Goal: Information Seeking & Learning: Learn about a topic

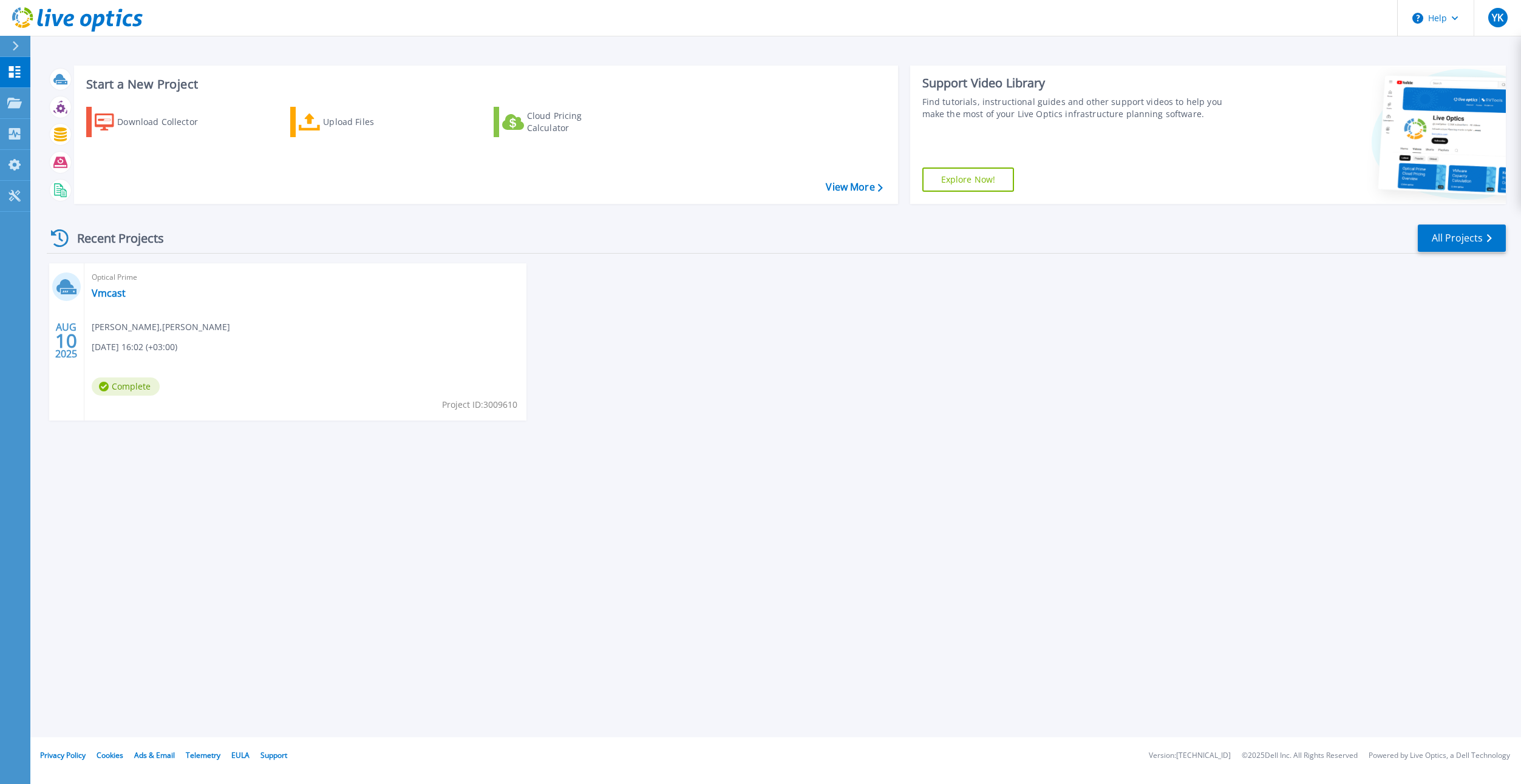
click at [256, 342] on div "Optical Prime Vmcast Yuri Kaminer , Castro 08/10/2025, 16:02 (+03:00) Complete …" at bounding box center [306, 342] width 442 height 157
click at [121, 310] on div "Optical Prime Vmcast Yuri Kaminer , Castro 08/10/2025, 16:02 (+03:00) Complete …" at bounding box center [306, 342] width 442 height 157
click at [110, 294] on link "Vmcast" at bounding box center [108, 293] width 34 height 12
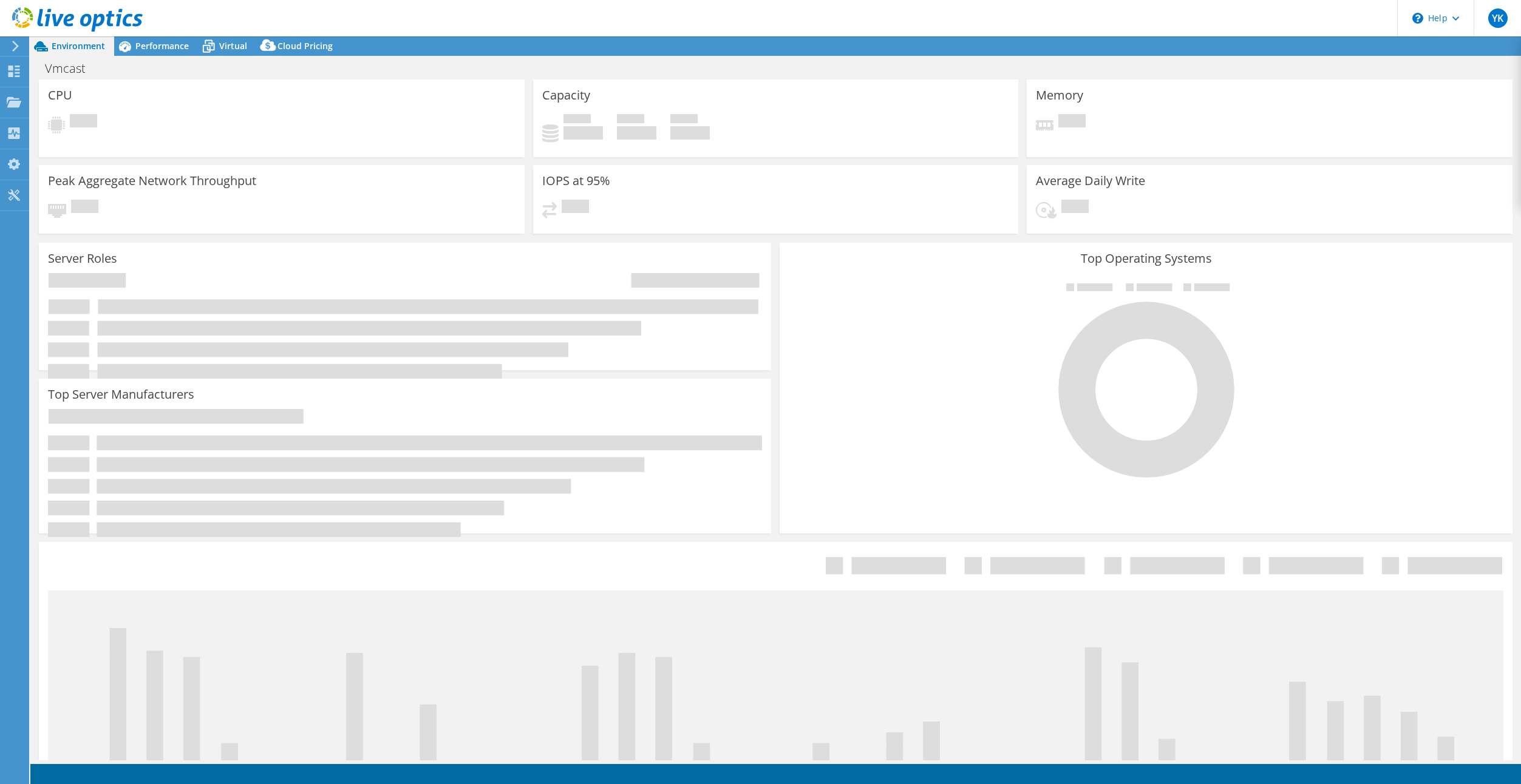
select select "USD"
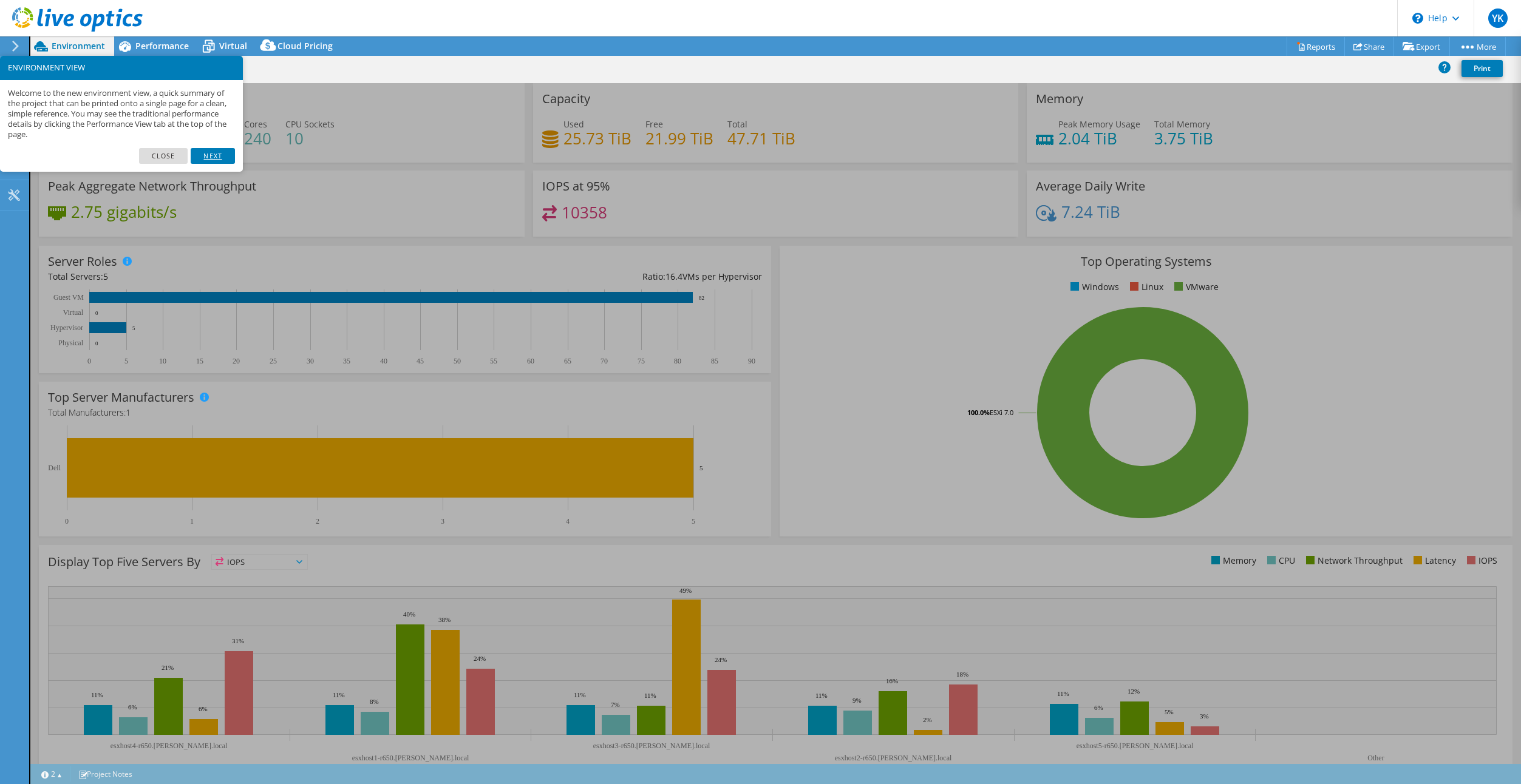
click at [205, 156] on link "Next" at bounding box center [212, 156] width 44 height 16
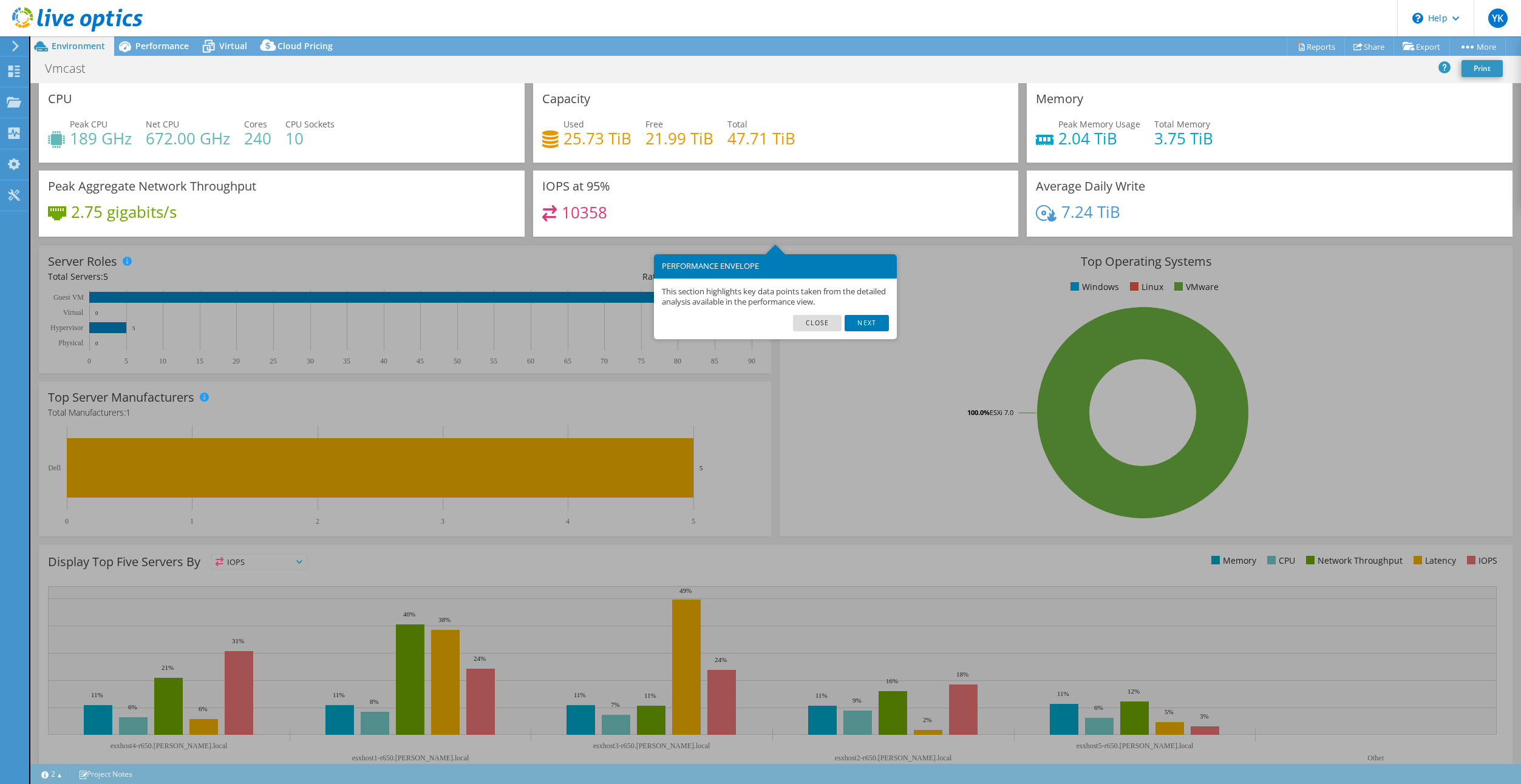
click at [824, 322] on link "Close" at bounding box center [818, 323] width 49 height 16
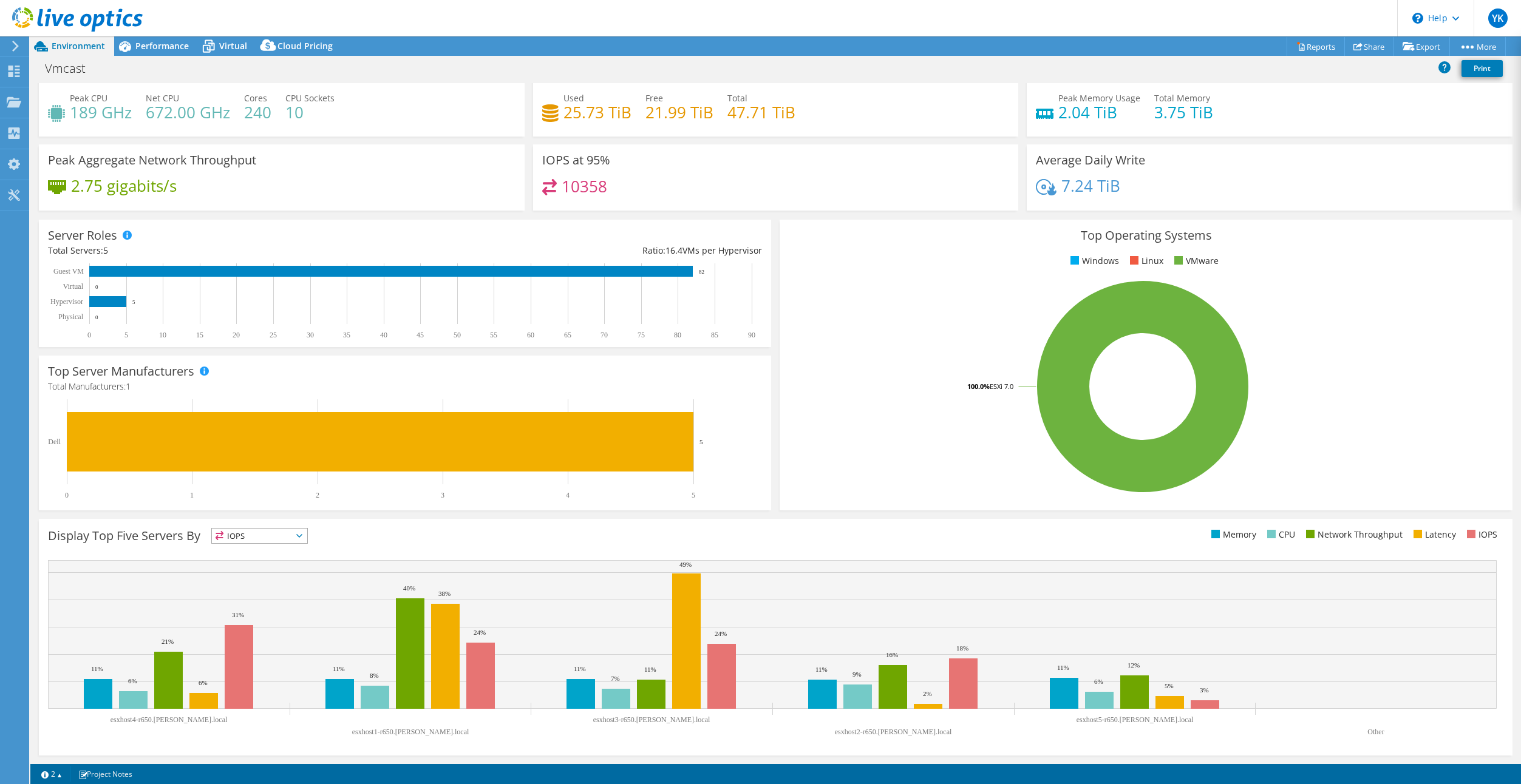
scroll to position [25, 0]
drag, startPoint x: 1162, startPoint y: 113, endPoint x: 1205, endPoint y: 131, distance: 46.6
click at [1182, 115] on h4 "3.75 TiB" at bounding box center [1184, 112] width 59 height 13
drag, startPoint x: 73, startPoint y: 185, endPoint x: 101, endPoint y: 184, distance: 28.0
click at [101, 184] on h4 "2.75 gigabits/s" at bounding box center [124, 185] width 105 height 13
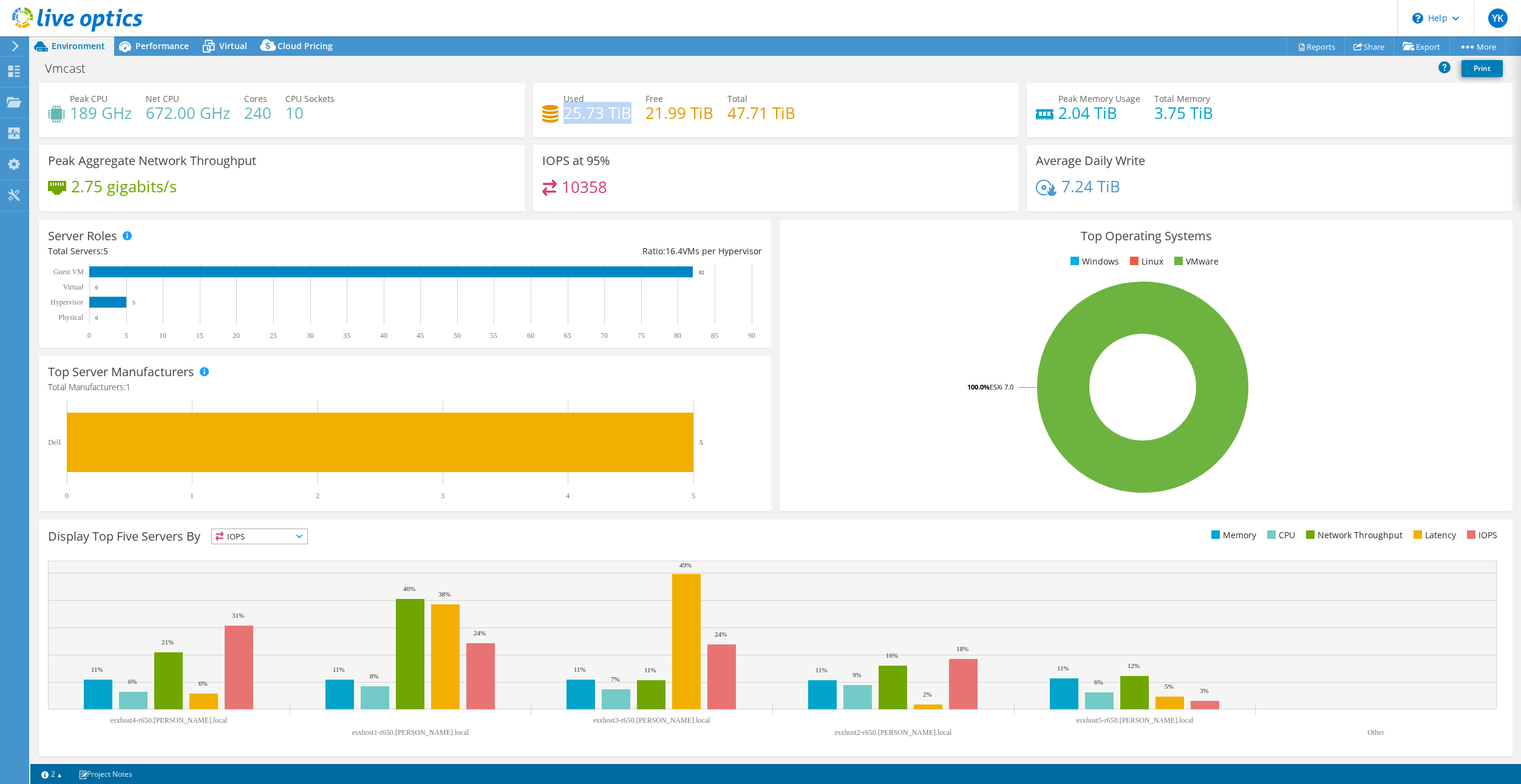
drag, startPoint x: 567, startPoint y: 113, endPoint x: 635, endPoint y: 121, distance: 68.5
click at [627, 115] on h4 "25.73 TiB" at bounding box center [597, 112] width 68 height 13
click at [159, 49] on span "Performance" at bounding box center [162, 45] width 53 height 11
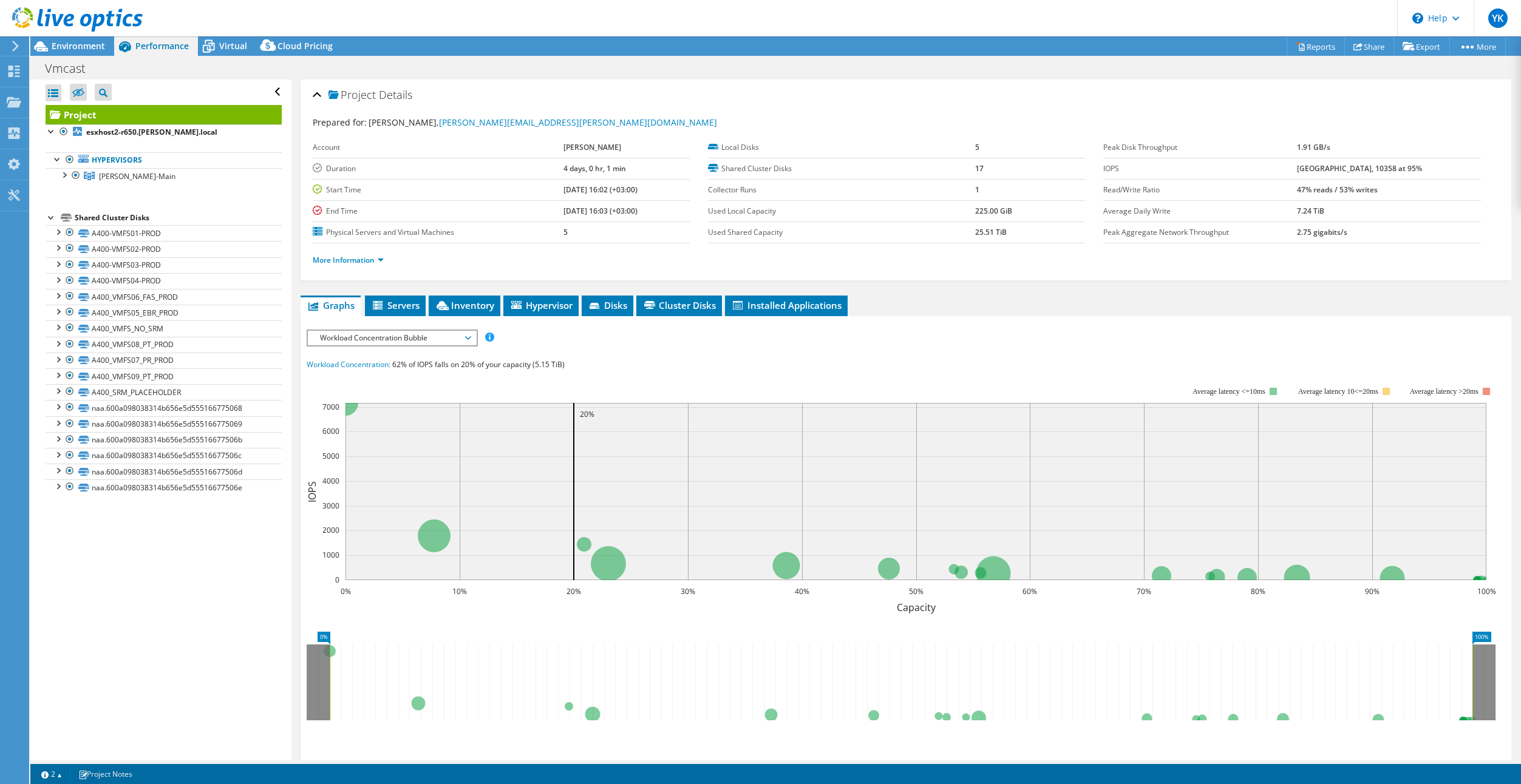
scroll to position [0, 0]
click at [64, 174] on div at bounding box center [64, 174] width 12 height 12
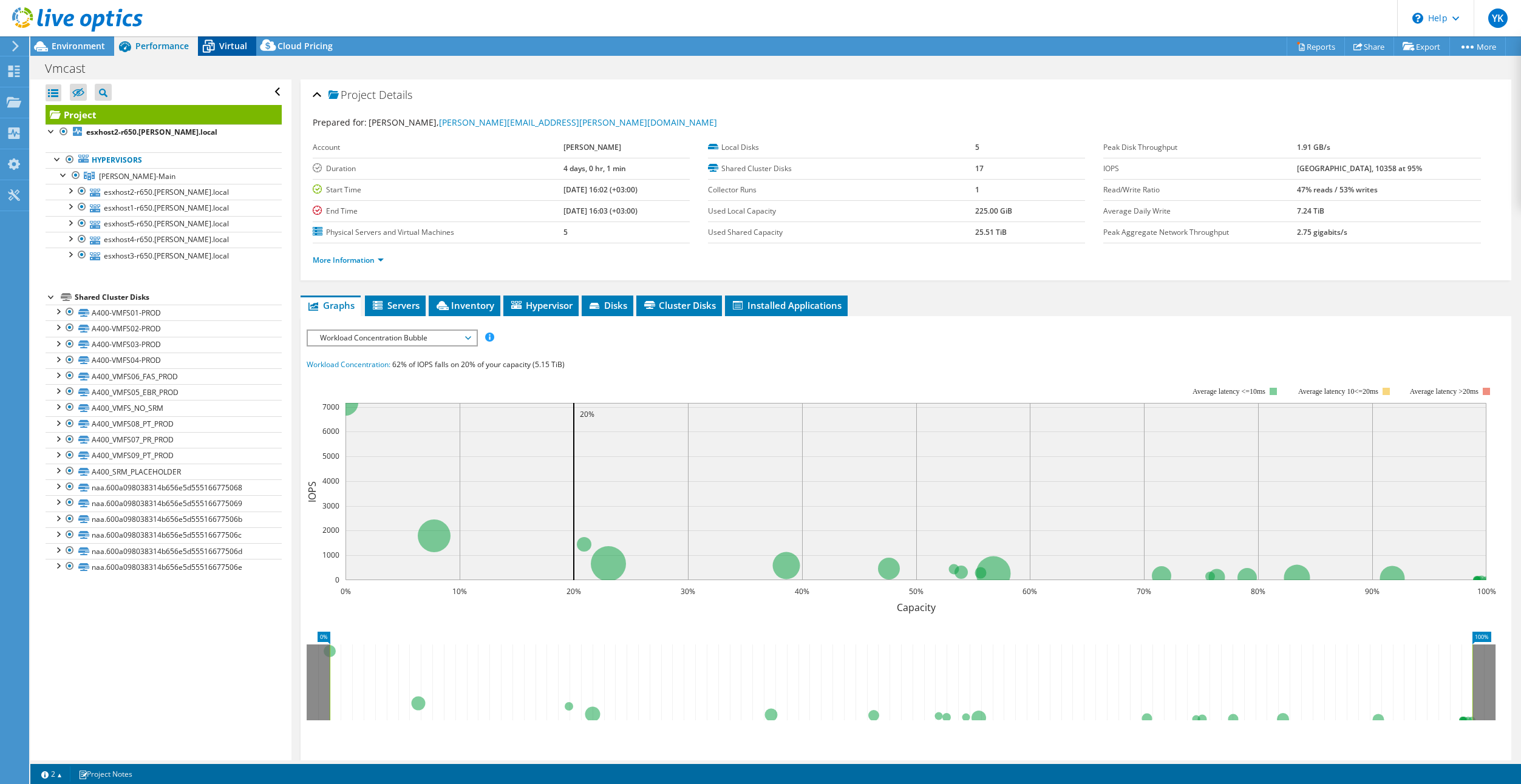
click at [225, 47] on span "Virtual" at bounding box center [233, 45] width 28 height 11
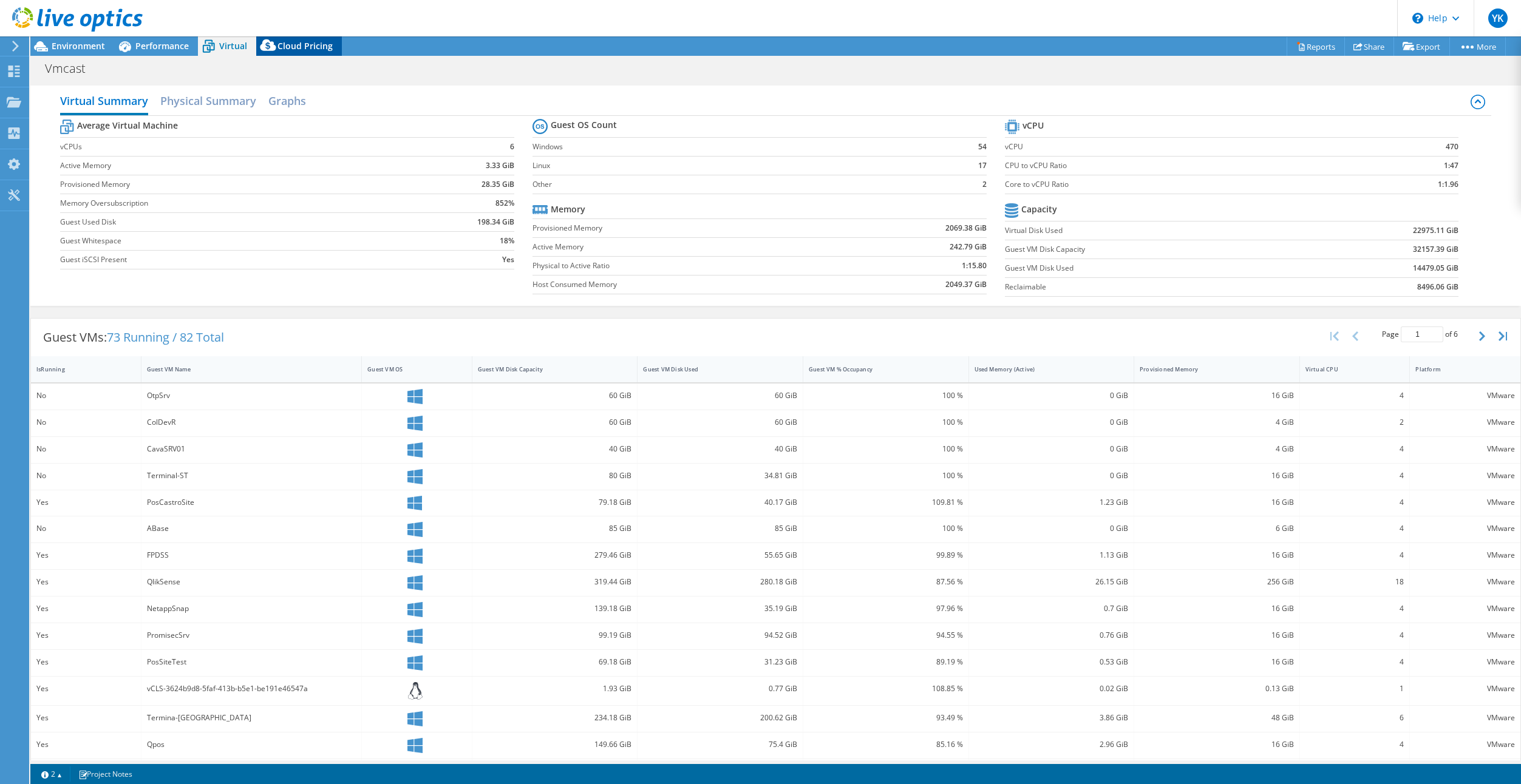
click at [299, 47] on span "Cloud Pricing" at bounding box center [305, 45] width 55 height 11
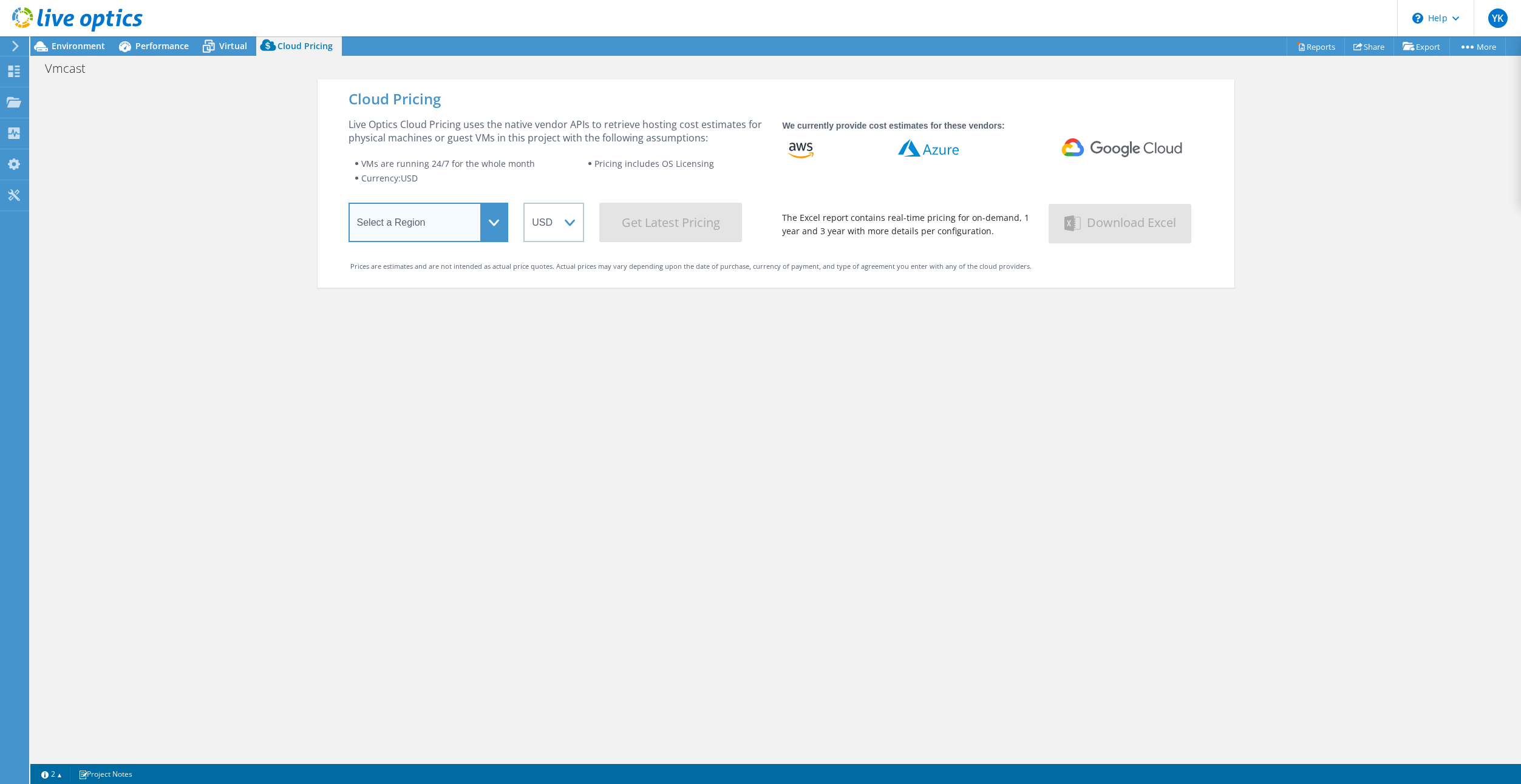
select select "EUFrankfurt"
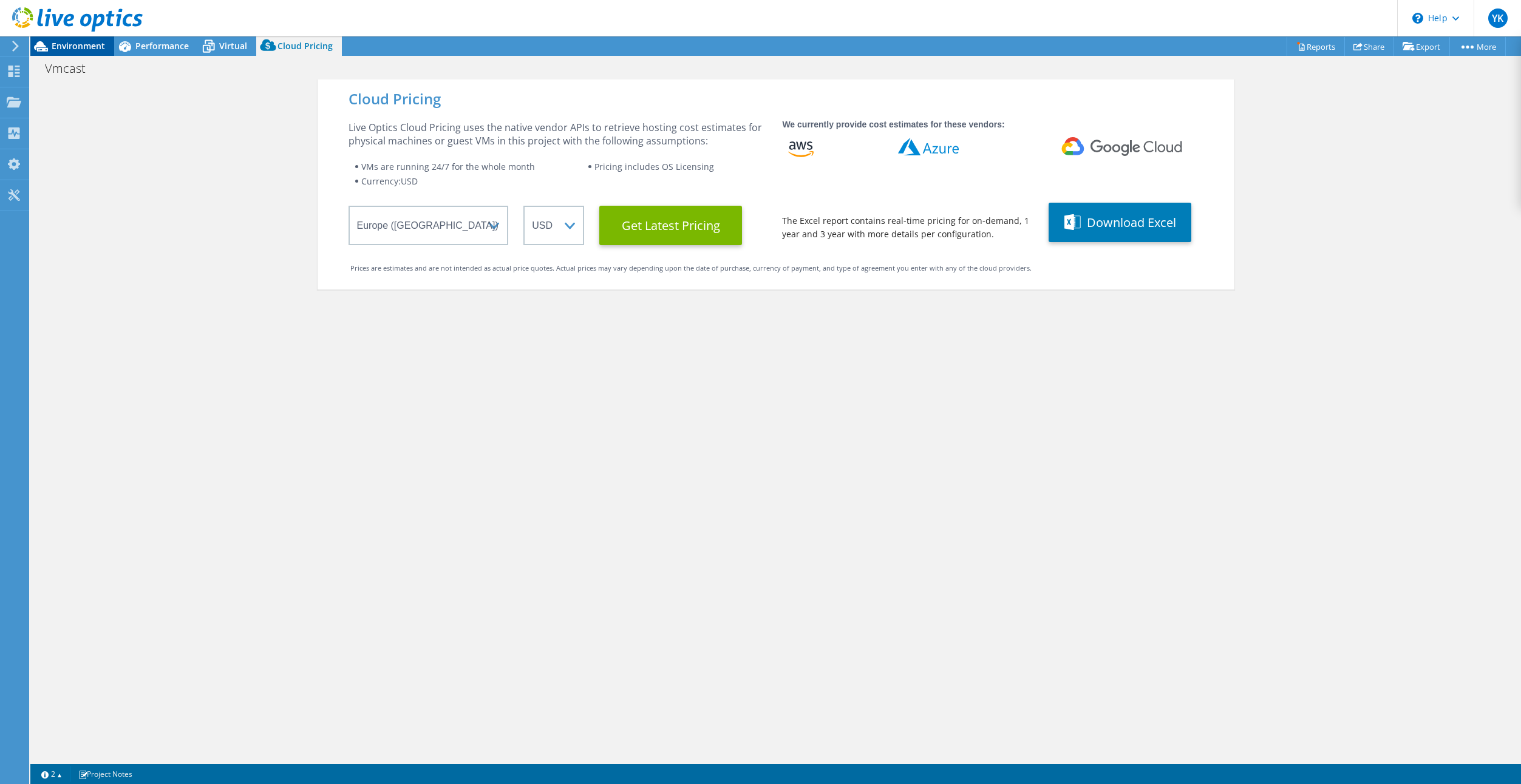
click at [69, 45] on span "Environment" at bounding box center [77, 45] width 53 height 11
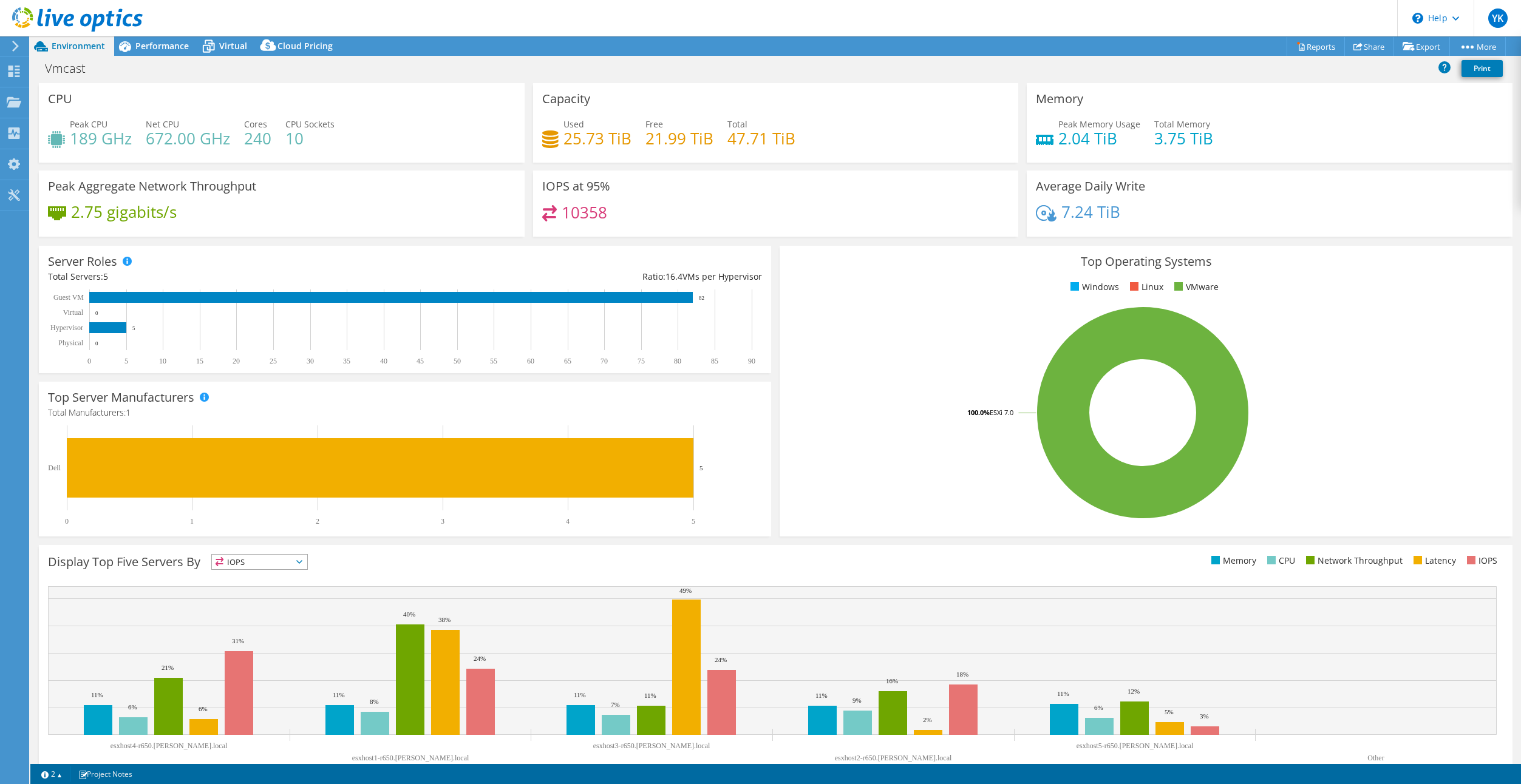
click at [15, 46] on icon at bounding box center [16, 46] width 9 height 11
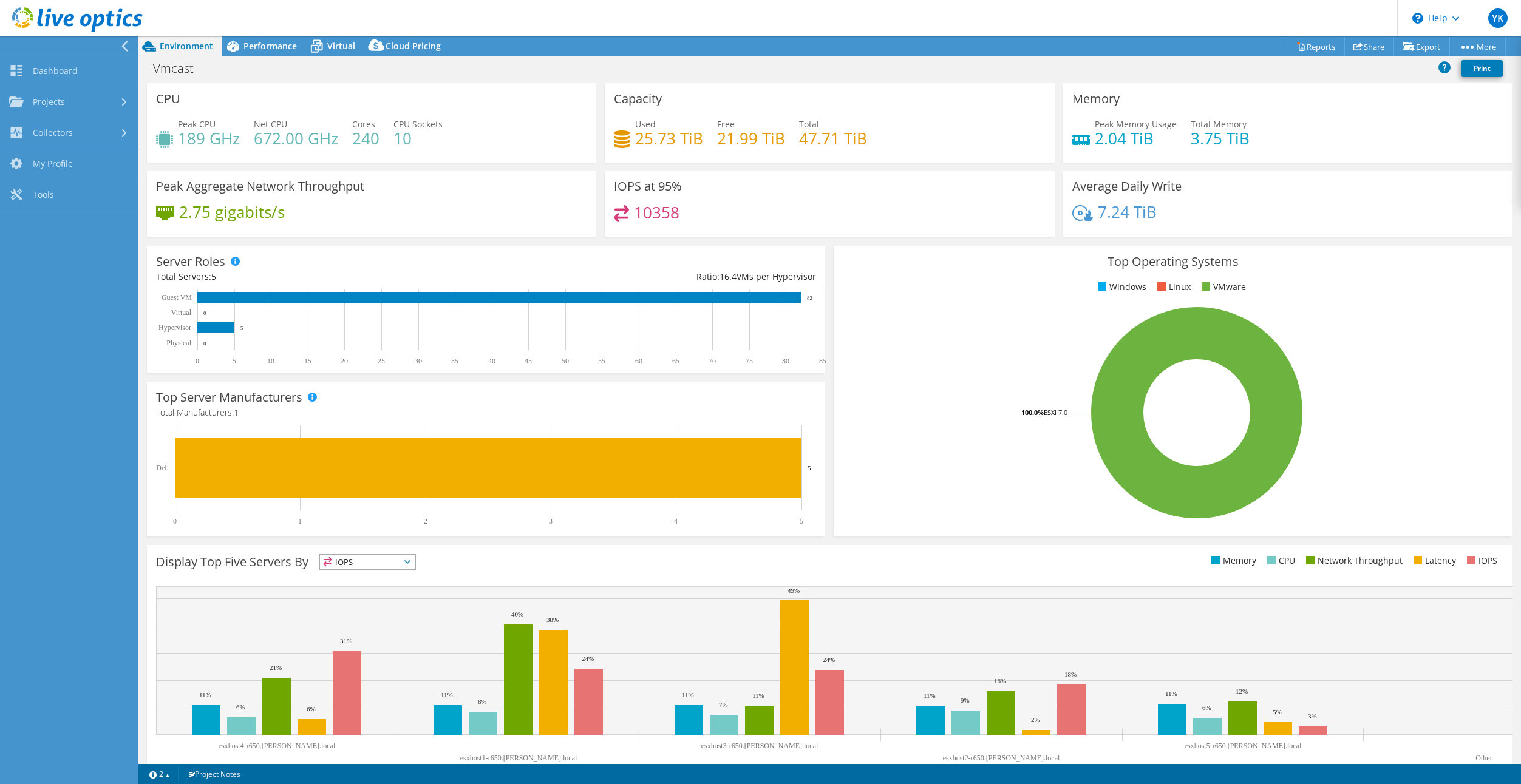
click at [176, 46] on span "Environment" at bounding box center [185, 45] width 53 height 11
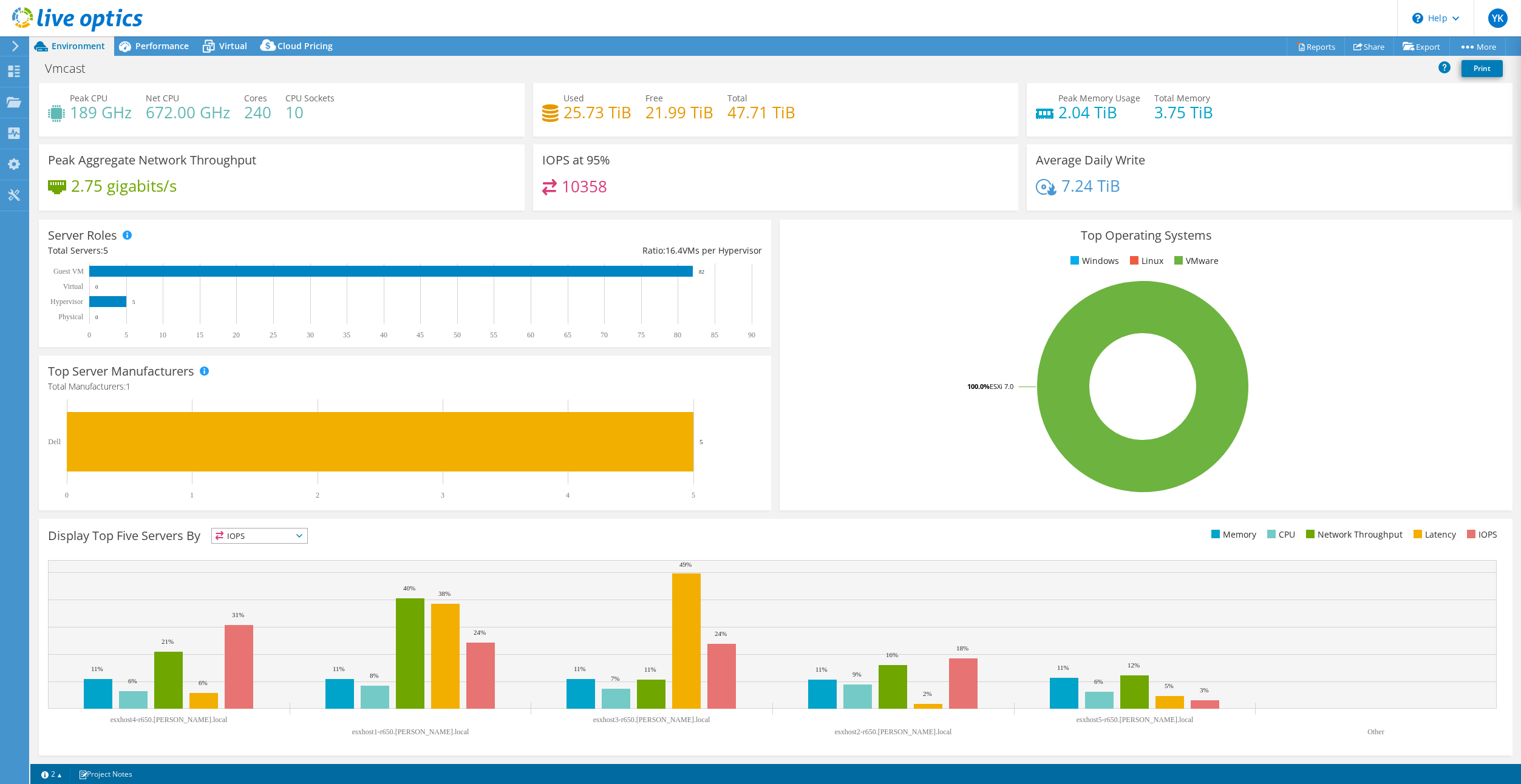
scroll to position [25, 0]
click at [153, 48] on span "Performance" at bounding box center [162, 45] width 53 height 11
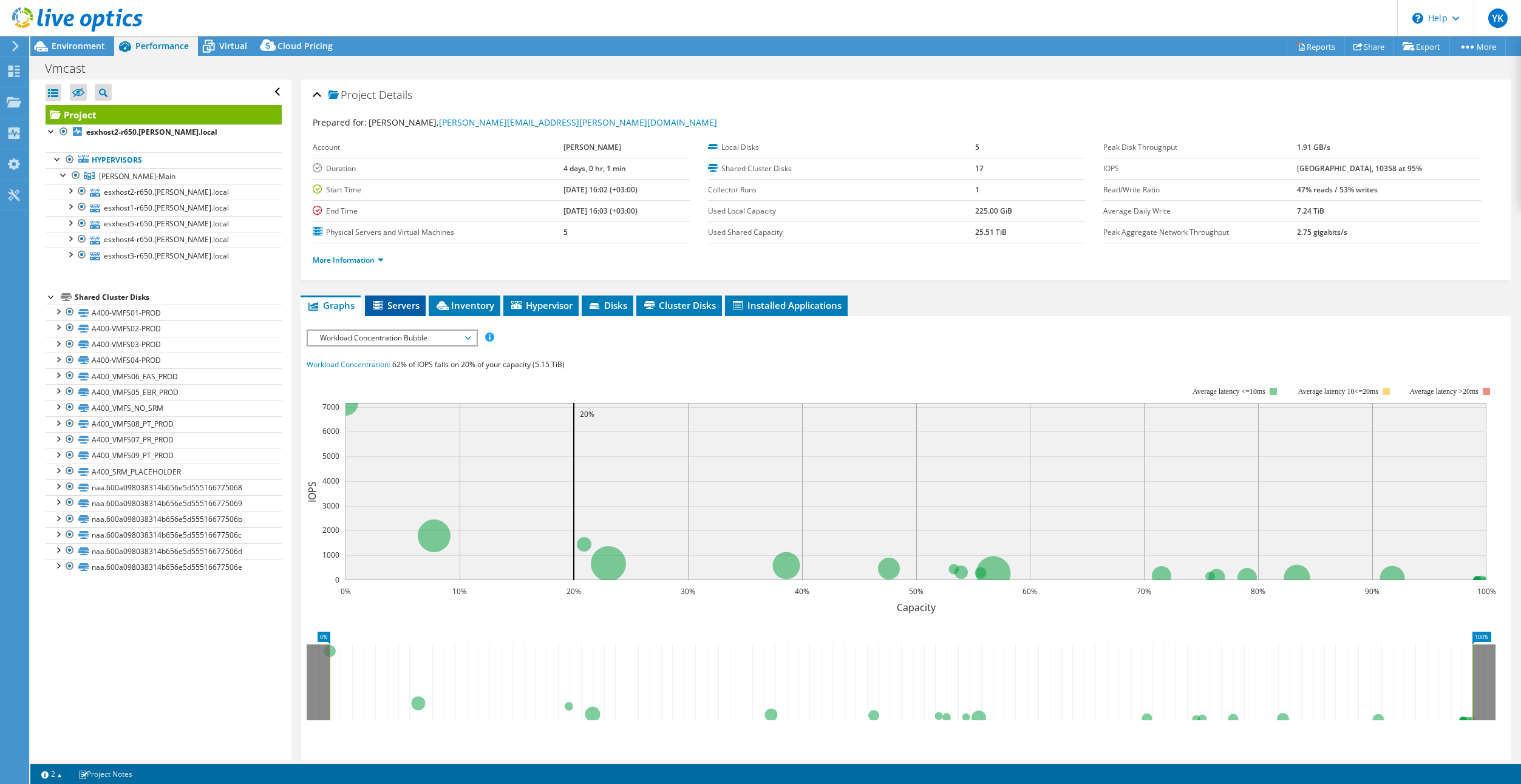
click at [408, 305] on span "Servers" at bounding box center [395, 305] width 49 height 12
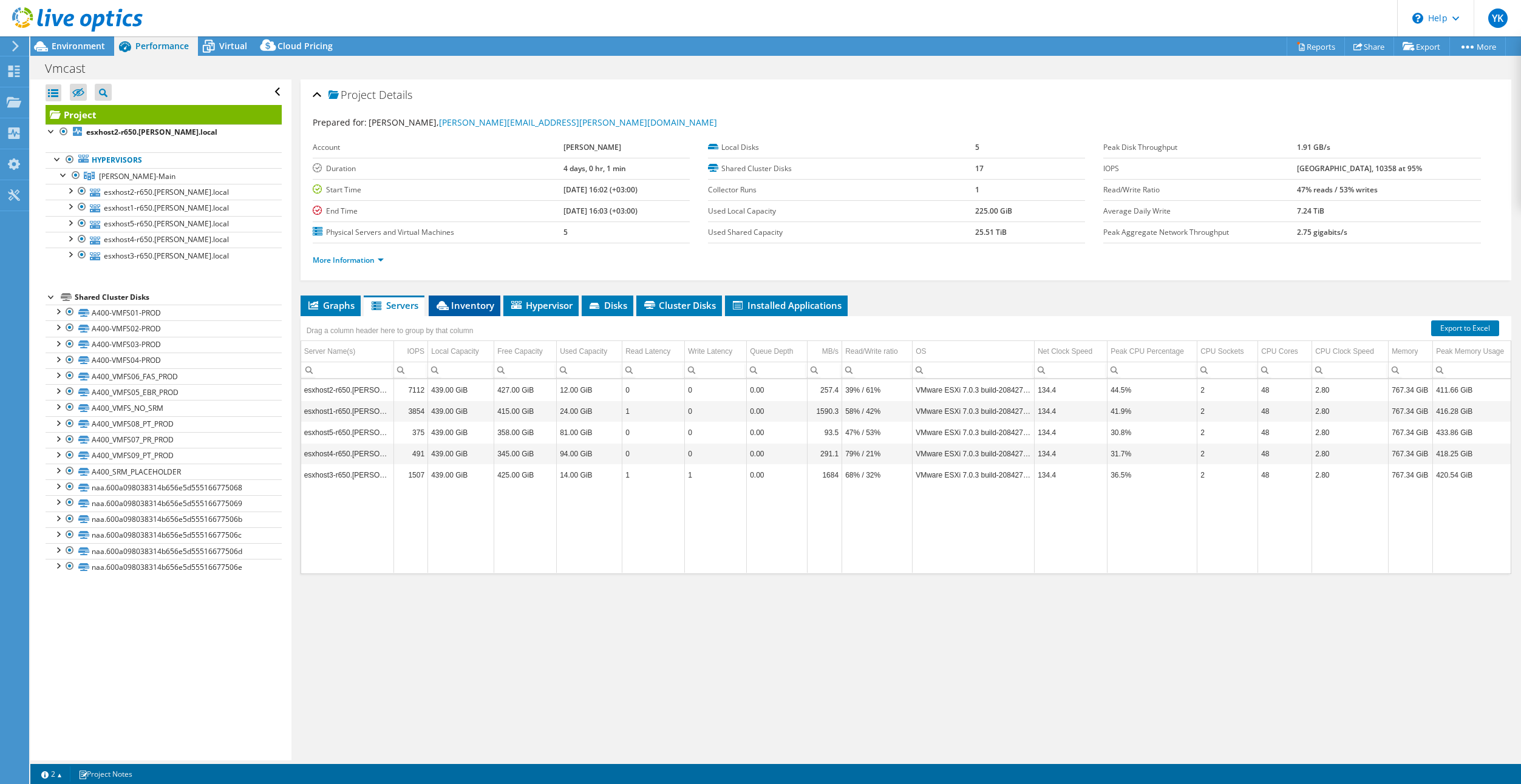
click at [479, 305] on span "Inventory" at bounding box center [464, 305] width 59 height 12
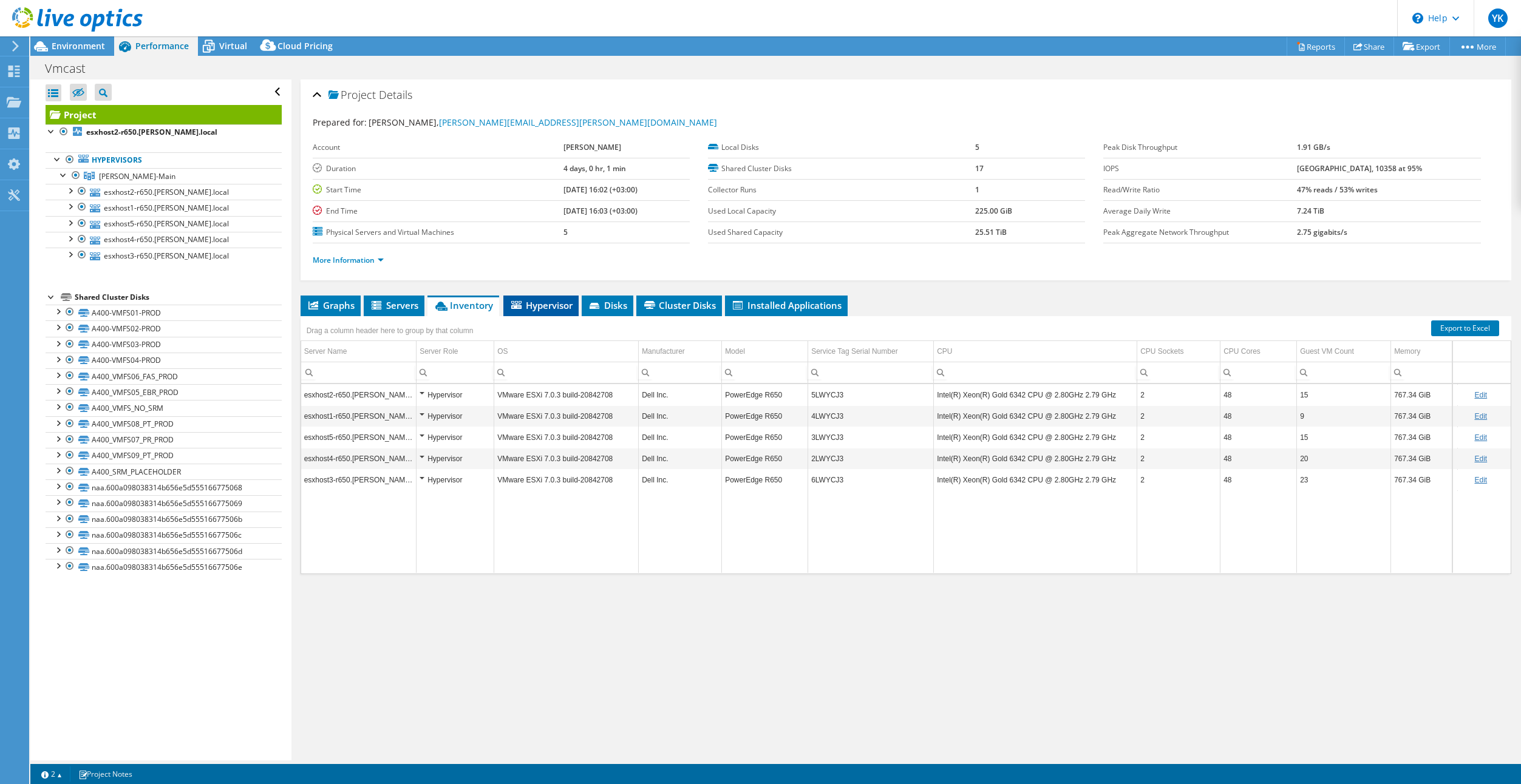
click at [549, 305] on span "Hypervisor" at bounding box center [541, 305] width 64 height 12
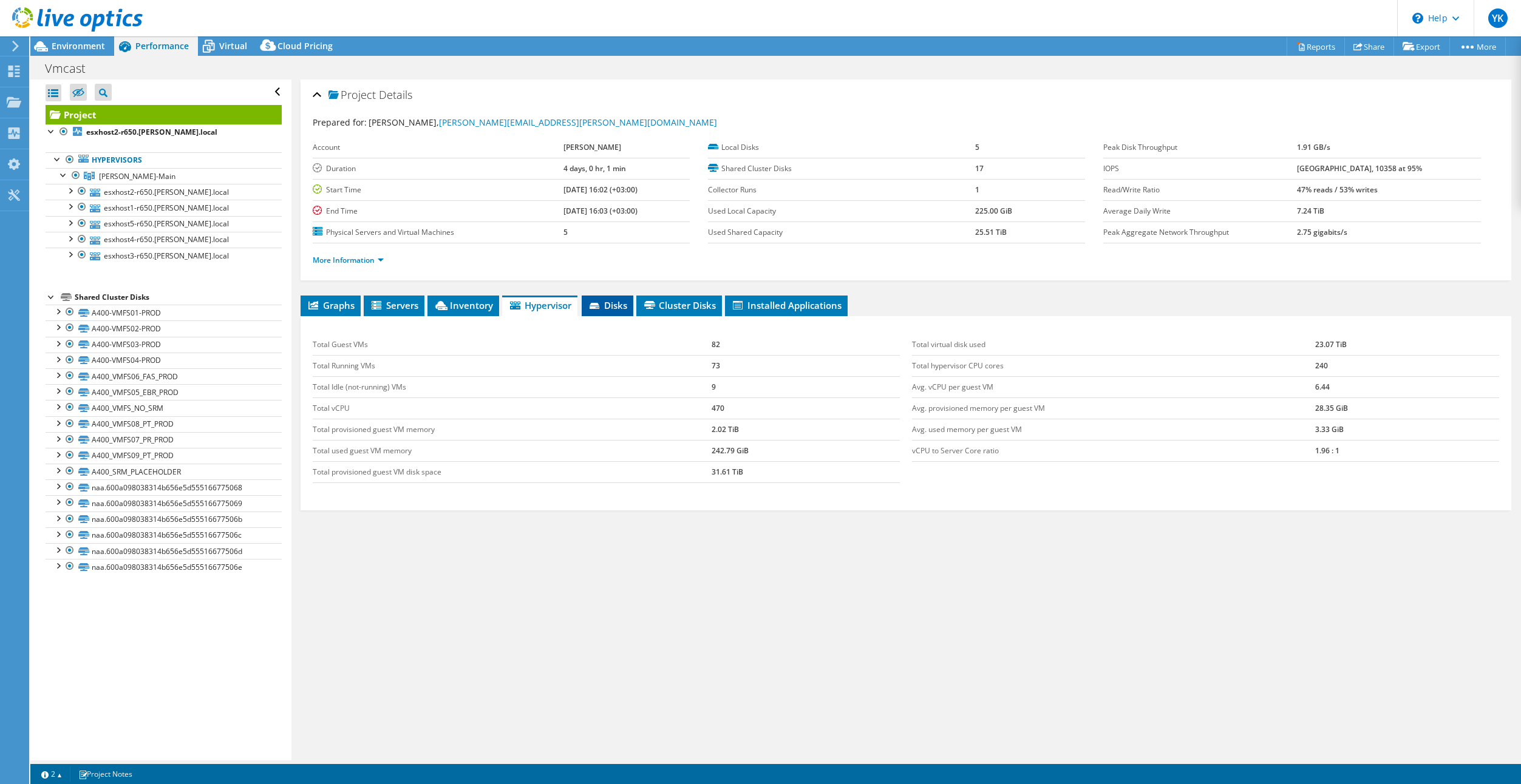
click at [609, 307] on span "Disks" at bounding box center [607, 305] width 39 height 12
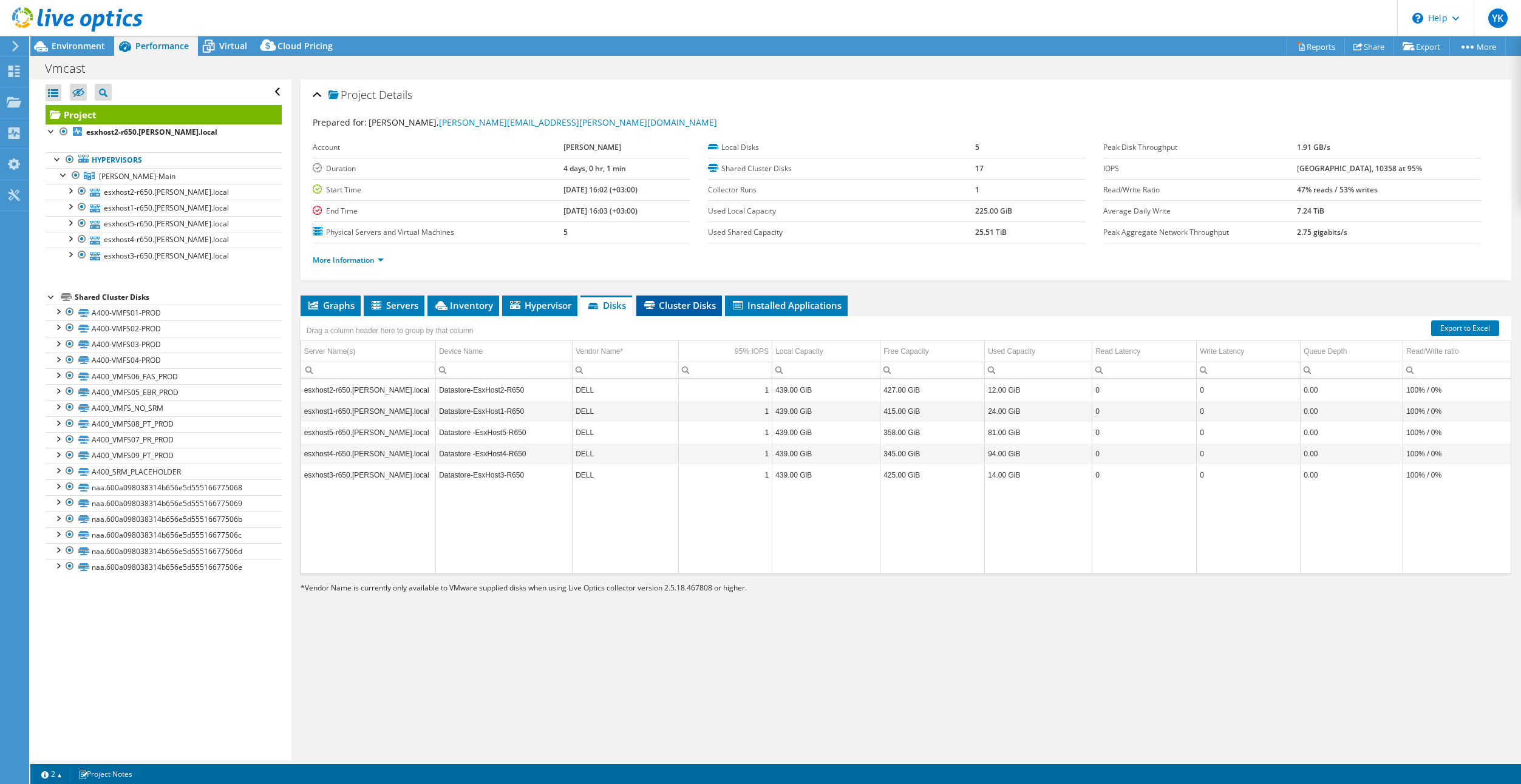
click at [683, 304] on span "Cluster Disks" at bounding box center [679, 305] width 73 height 12
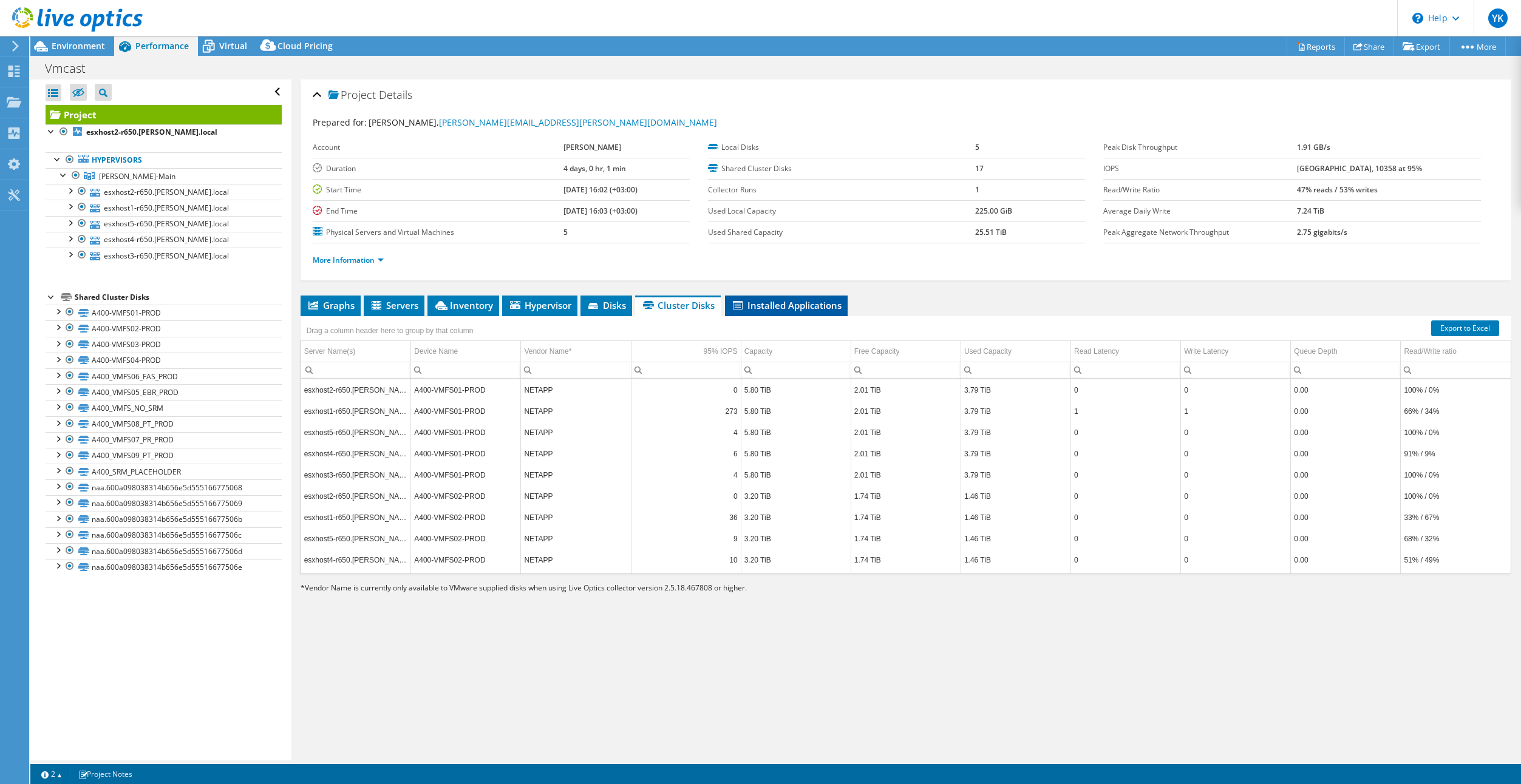
click at [777, 305] on span "Installed Applications" at bounding box center [786, 305] width 111 height 12
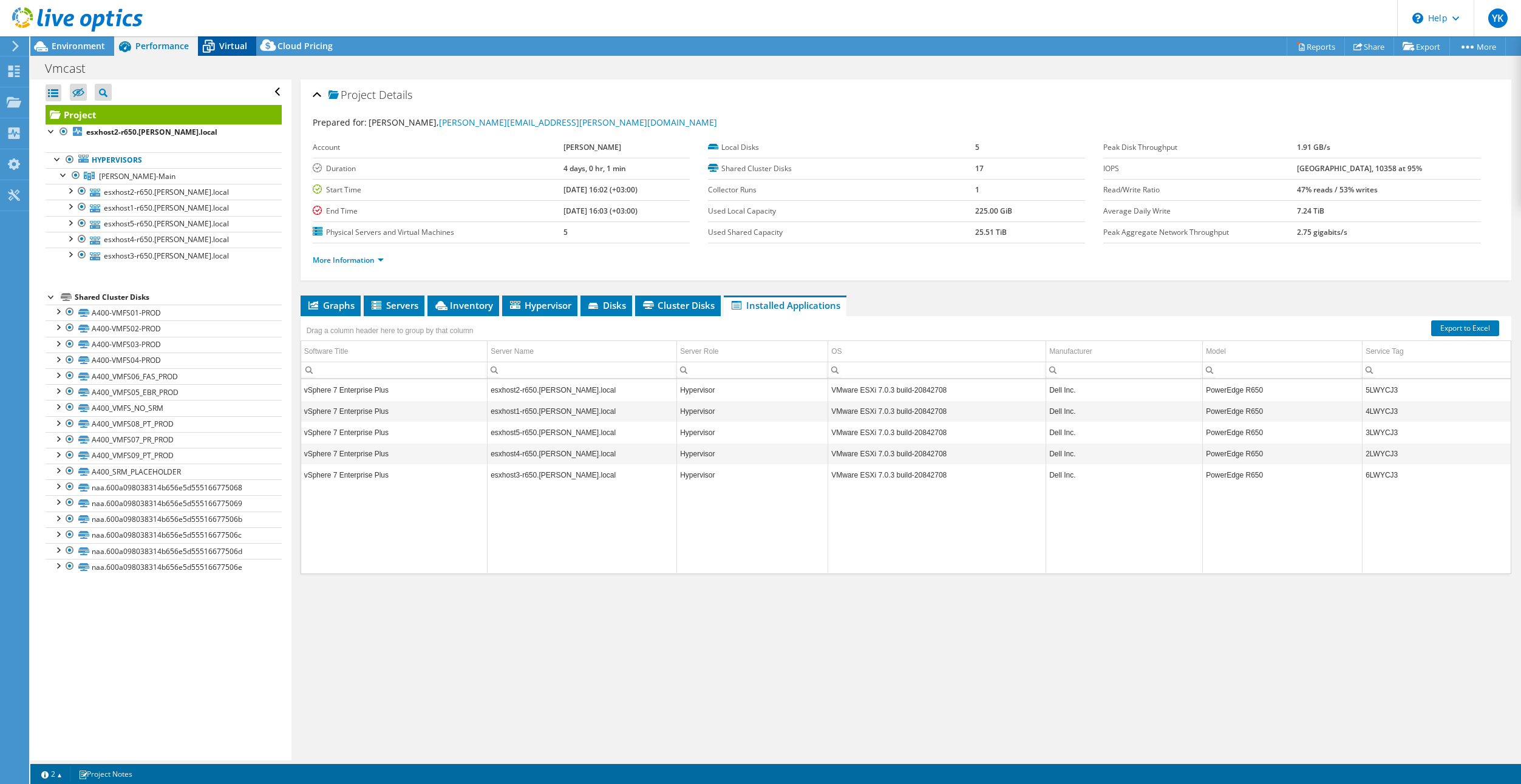
click at [232, 42] on span "Virtual" at bounding box center [233, 45] width 28 height 11
